Goal: Task Accomplishment & Management: Manage account settings

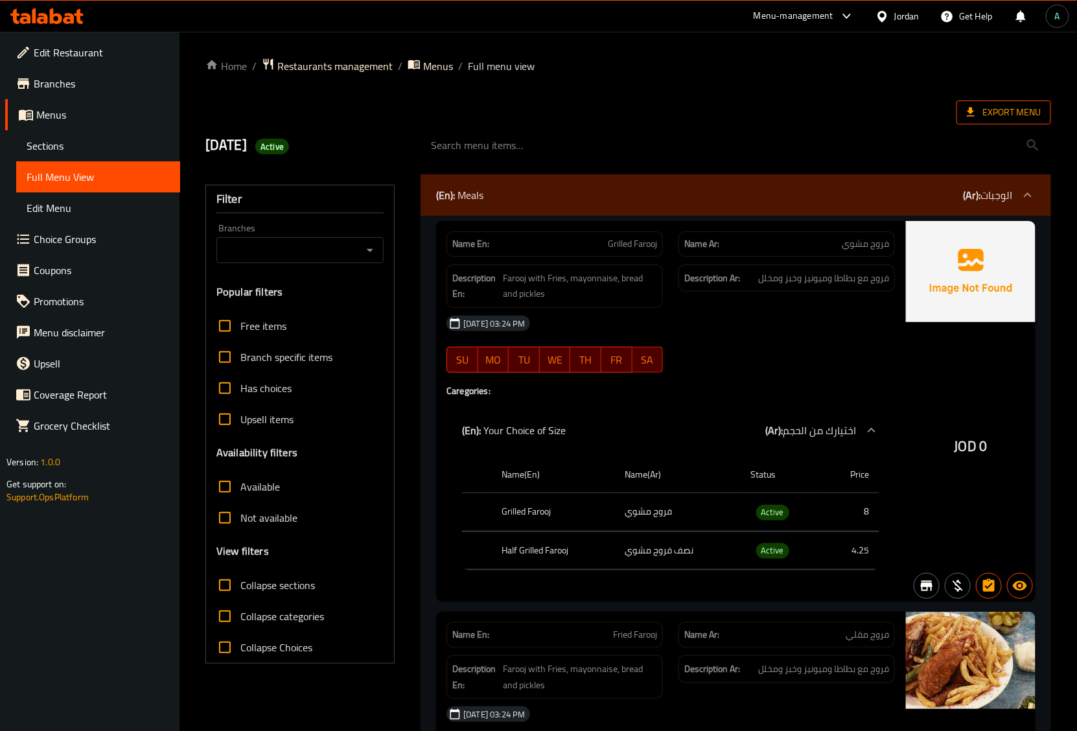
click at [979, 113] on span "Export Menu" at bounding box center [1004, 112] width 74 height 16
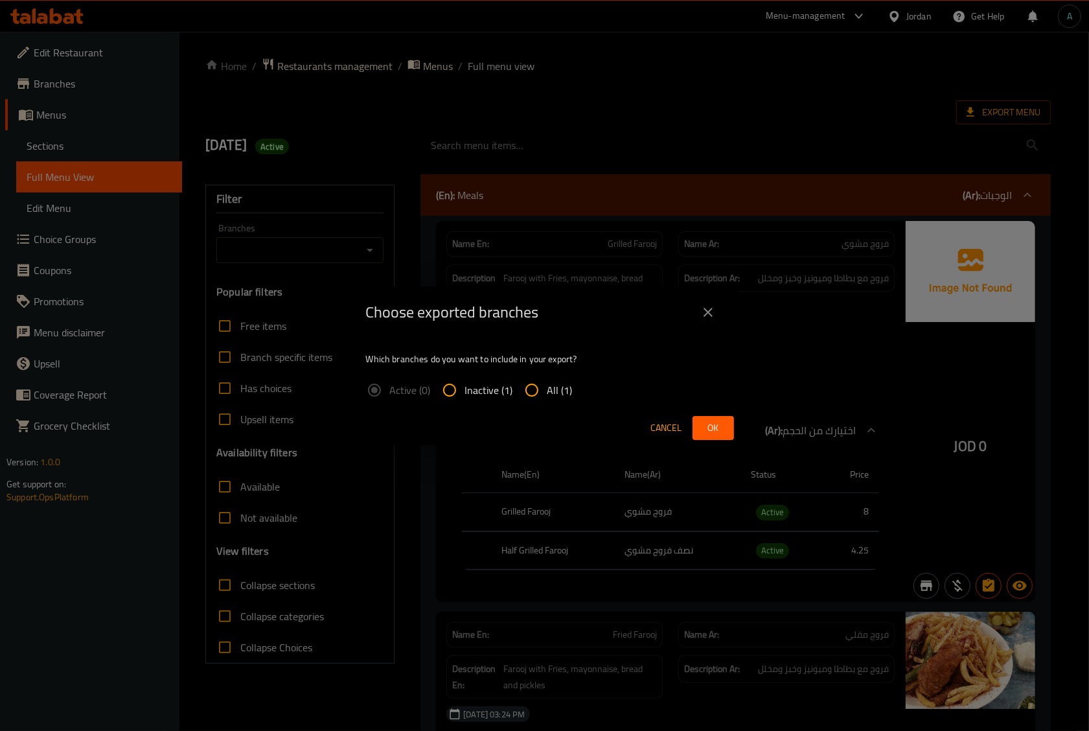
click at [540, 398] on input "All (1)" at bounding box center [531, 389] width 31 height 31
radio input "true"
click at [713, 421] on span "Ok" at bounding box center [713, 428] width 21 height 16
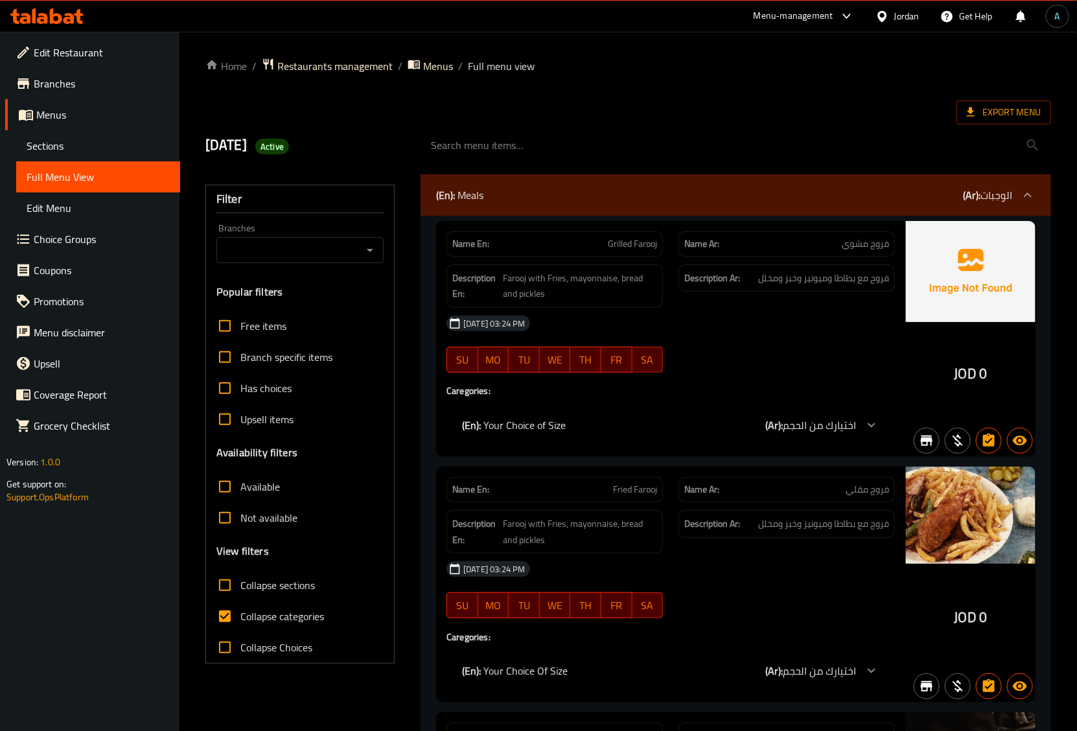
click at [247, 613] on span "Collapse categories" at bounding box center [282, 616] width 84 height 16
click at [240, 613] on input "Collapse categories" at bounding box center [224, 616] width 31 height 31
checkbox input "false"
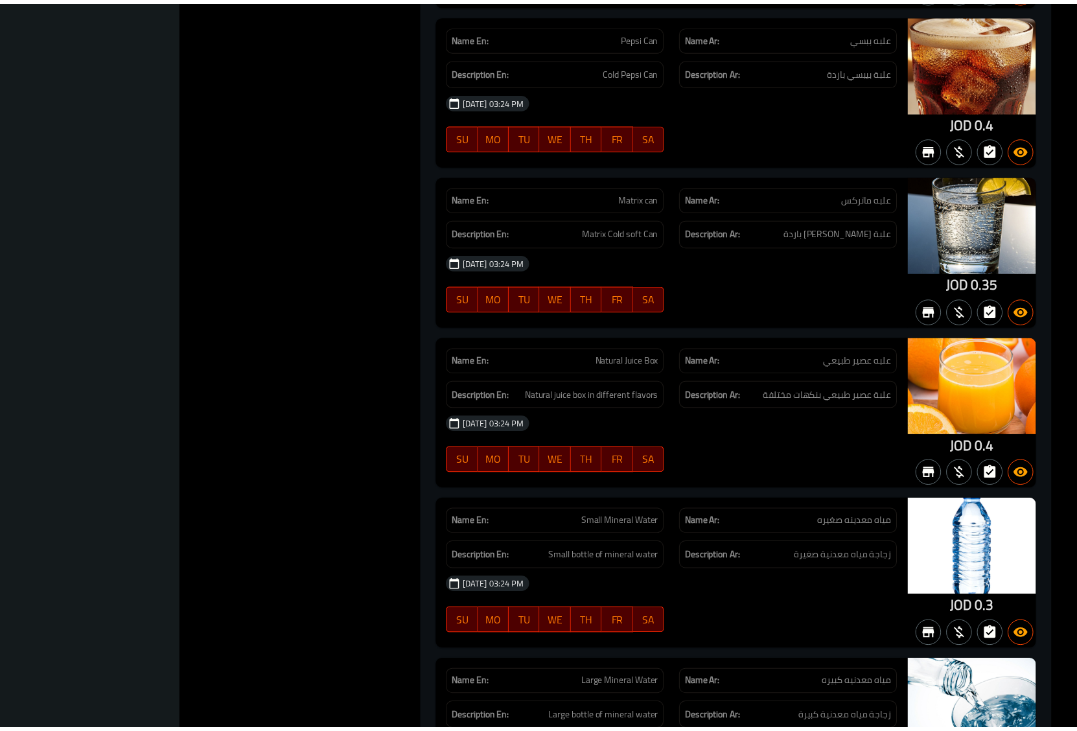
scroll to position [8712, 0]
